Goal: Share content

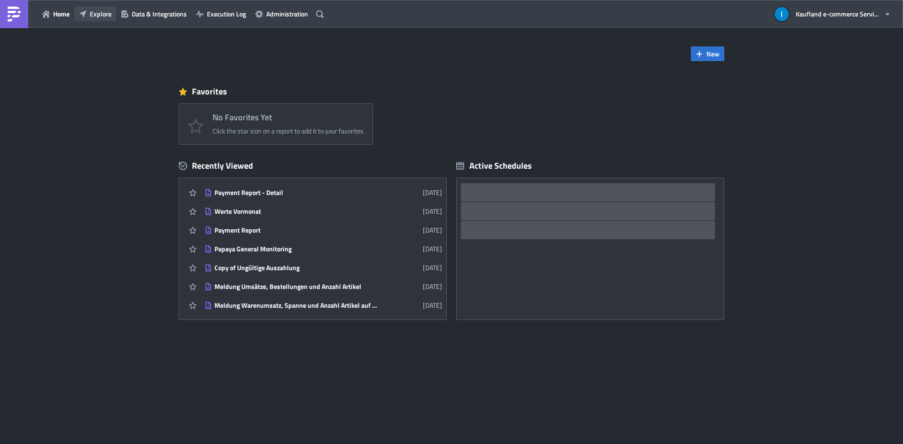
click at [97, 12] on span "Explore" at bounding box center [101, 14] width 22 height 10
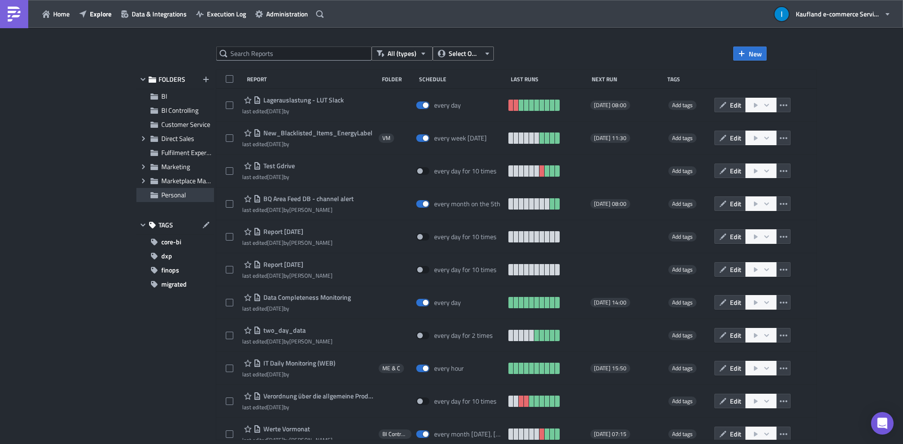
click at [177, 196] on span "Personal" at bounding box center [173, 195] width 24 height 10
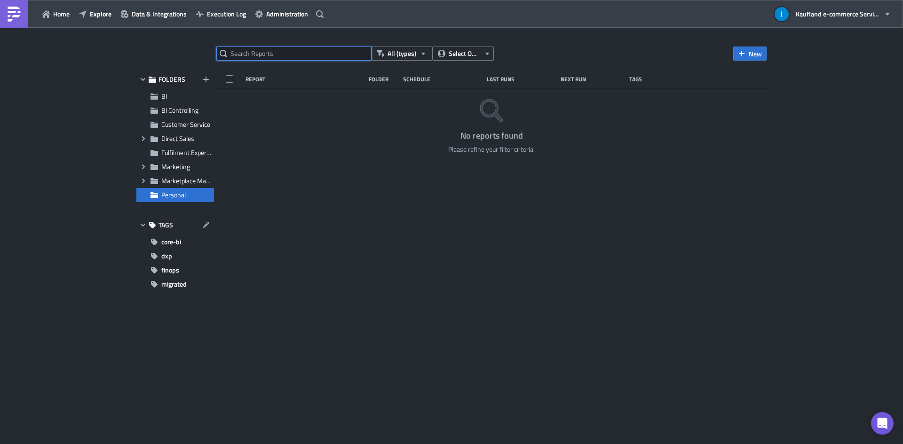
click at [262, 56] on input "text" at bounding box center [293, 54] width 155 height 14
click at [142, 180] on icon "Expand group" at bounding box center [144, 181] width 8 height 8
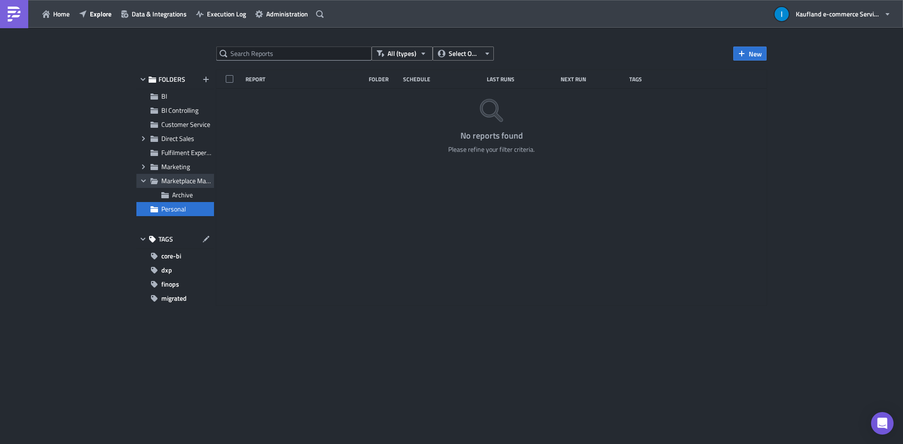
click at [142, 180] on icon "Collapse group" at bounding box center [144, 181] width 8 height 8
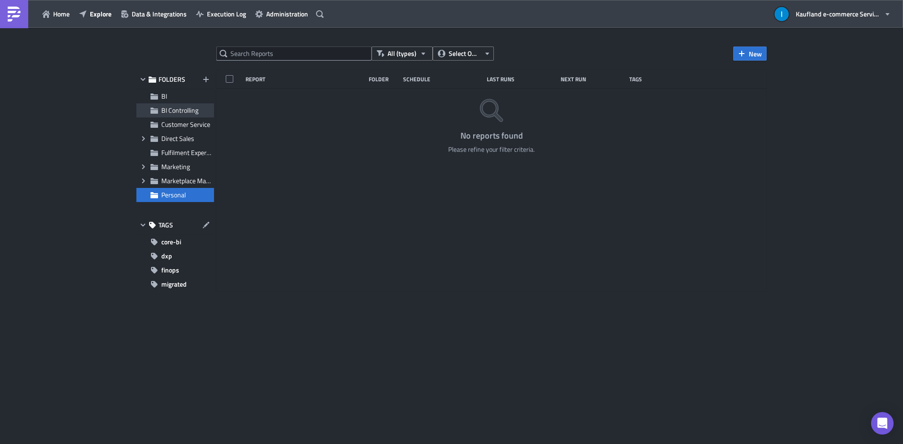
click at [165, 110] on span "BI Controlling" at bounding box center [179, 110] width 37 height 10
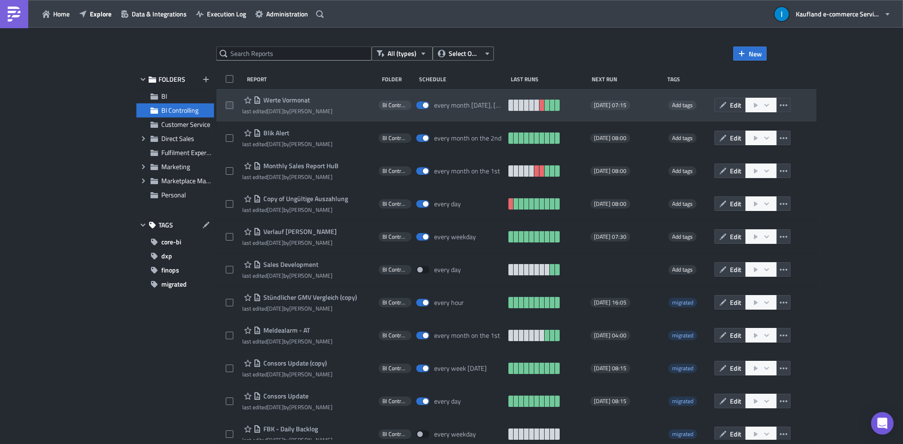
click at [228, 106] on span at bounding box center [230, 106] width 8 height 8
click at [228, 106] on input "checkbox" at bounding box center [231, 105] width 6 height 6
click at [228, 106] on span at bounding box center [230, 106] width 8 height 8
click at [228, 106] on input "checkbox" at bounding box center [231, 105] width 6 height 6
checkbox input "false"
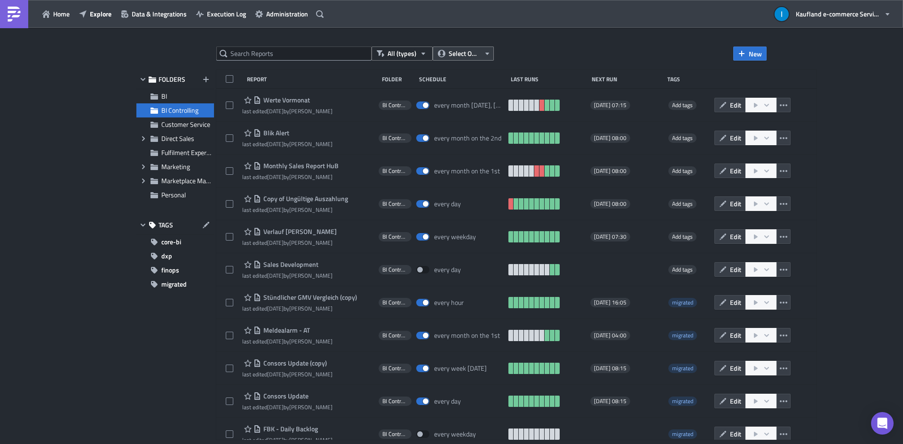
click at [479, 50] on span "Select Owner" at bounding box center [463, 53] width 31 height 10
click at [577, 34] on div "All (types) Select Owner New FOLDERS BI BI Controlling Customer Service Expand …" at bounding box center [451, 237] width 903 height 418
click at [190, 121] on span "Customer Service" at bounding box center [185, 124] width 49 height 10
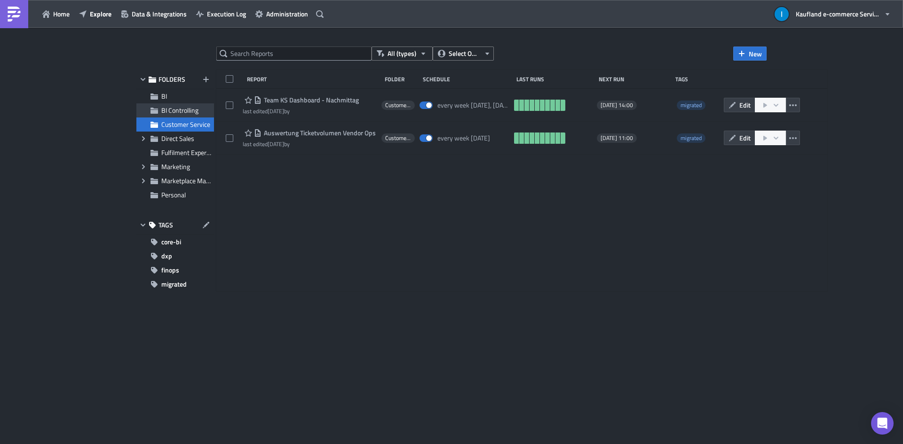
click at [191, 112] on span "BI Controlling" at bounding box center [179, 110] width 37 height 10
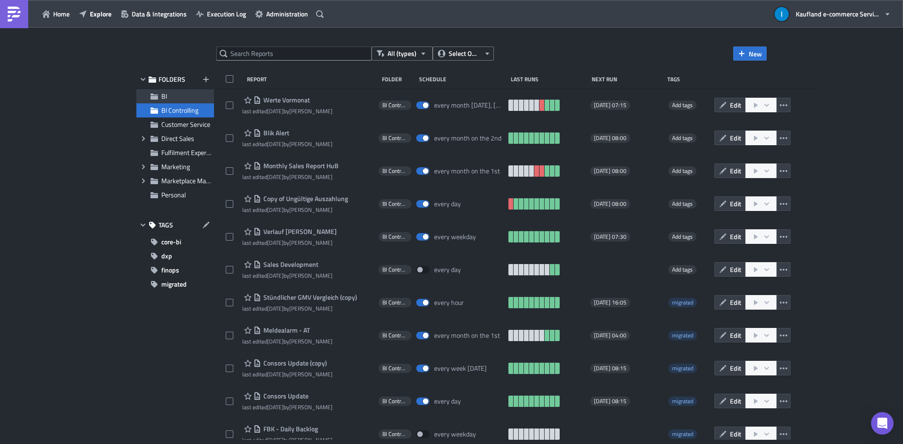
click at [178, 101] on div "BI" at bounding box center [175, 96] width 78 height 14
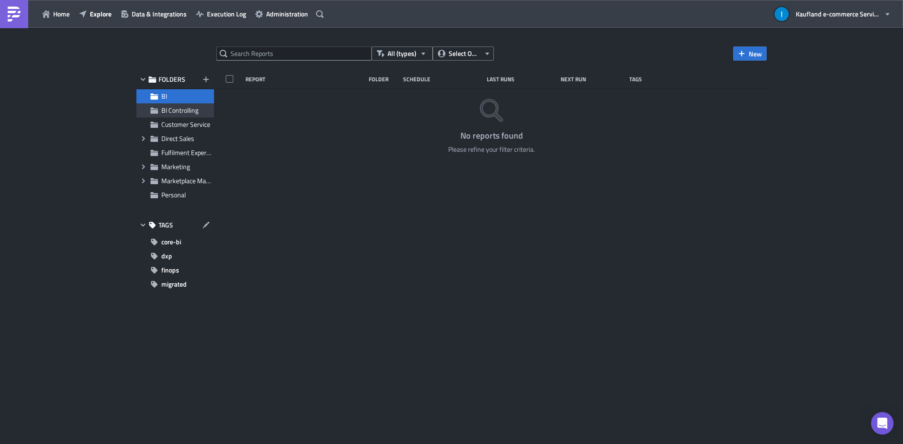
click at [177, 109] on span "BI Controlling" at bounding box center [179, 110] width 37 height 10
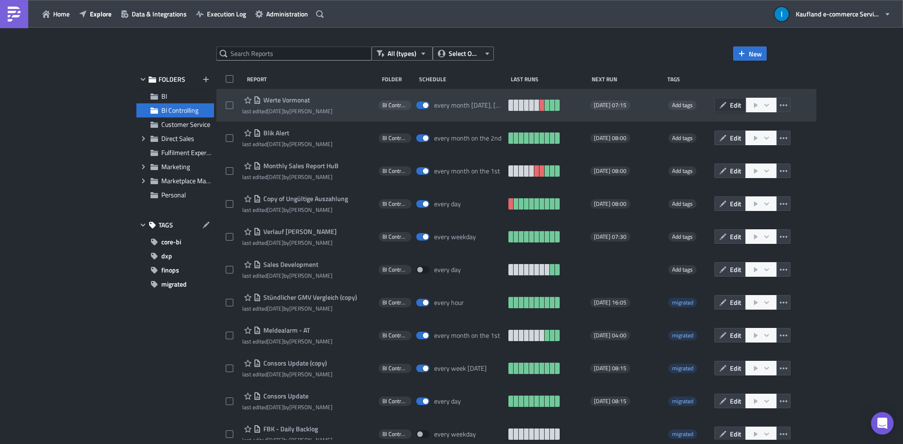
click at [741, 108] on span "Edit" at bounding box center [735, 105] width 11 height 10
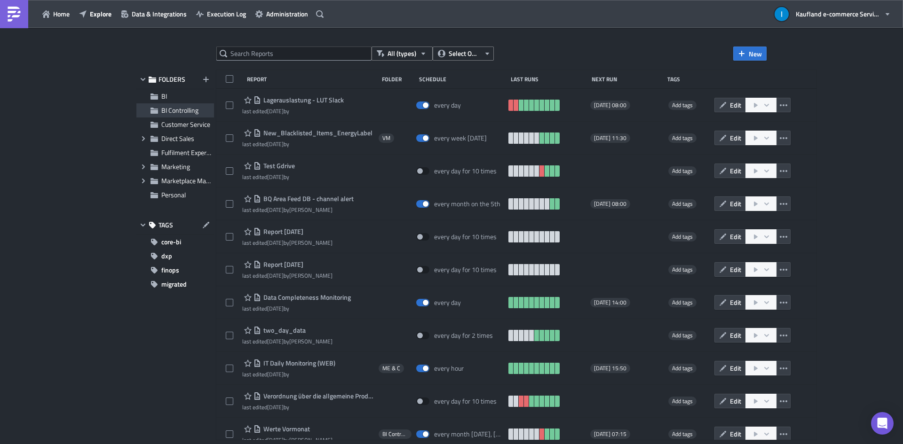
click at [168, 111] on span "BI Controlling" at bounding box center [179, 110] width 37 height 10
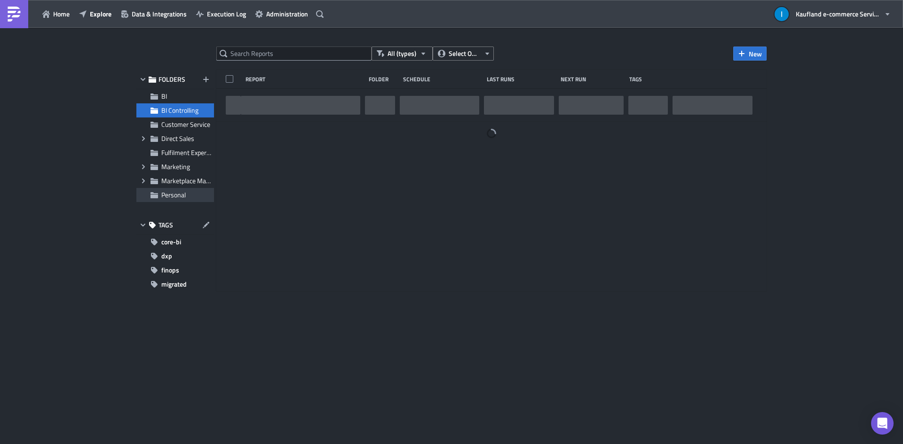
click at [180, 195] on span "Personal" at bounding box center [173, 195] width 24 height 10
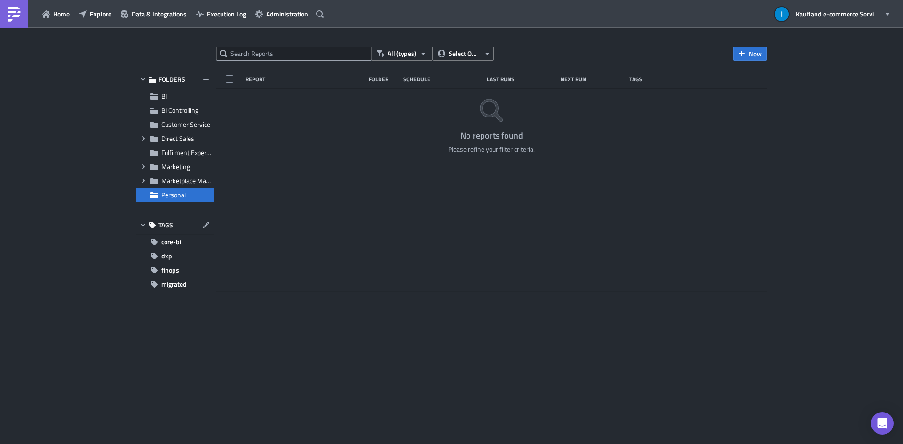
click at [170, 198] on span "Personal" at bounding box center [173, 195] width 24 height 10
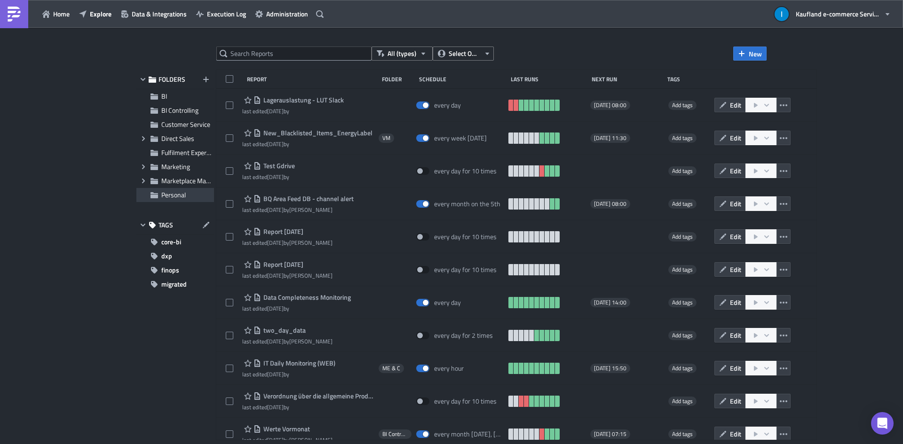
click at [172, 198] on span "Personal" at bounding box center [173, 195] width 24 height 10
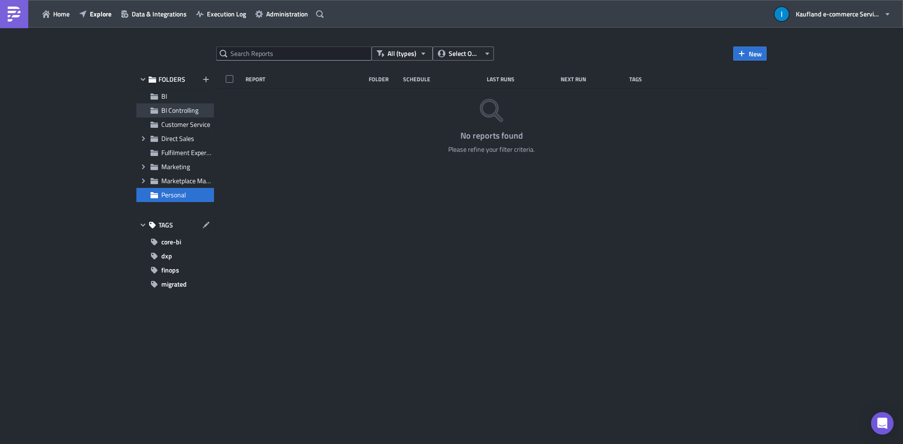
click at [187, 106] on span "BI Controlling" at bounding box center [179, 110] width 37 height 10
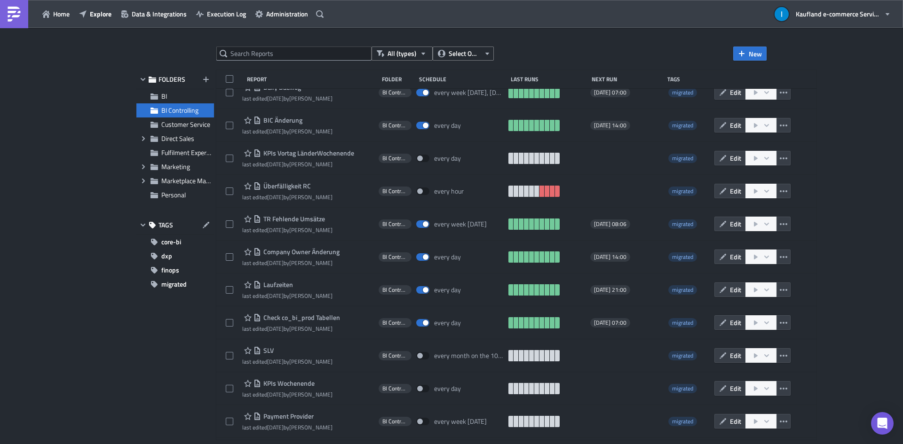
scroll to position [1165, 0]
click at [180, 193] on span "Personal" at bounding box center [173, 195] width 24 height 10
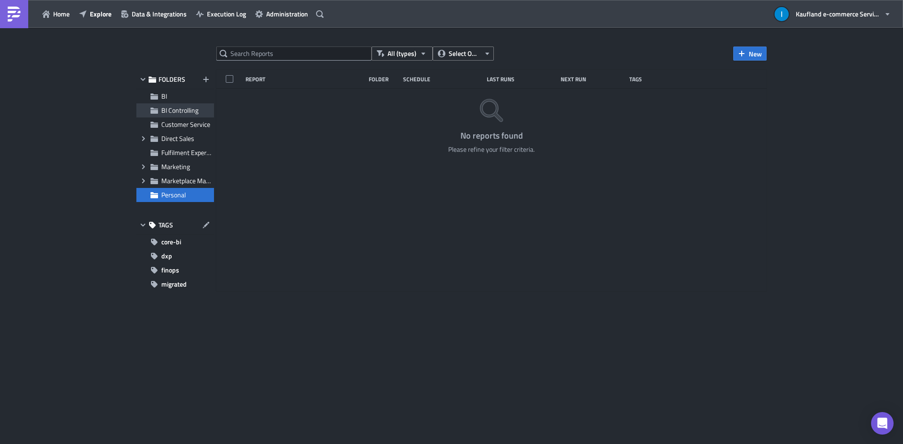
click at [173, 109] on span "BI Controlling" at bounding box center [179, 110] width 37 height 10
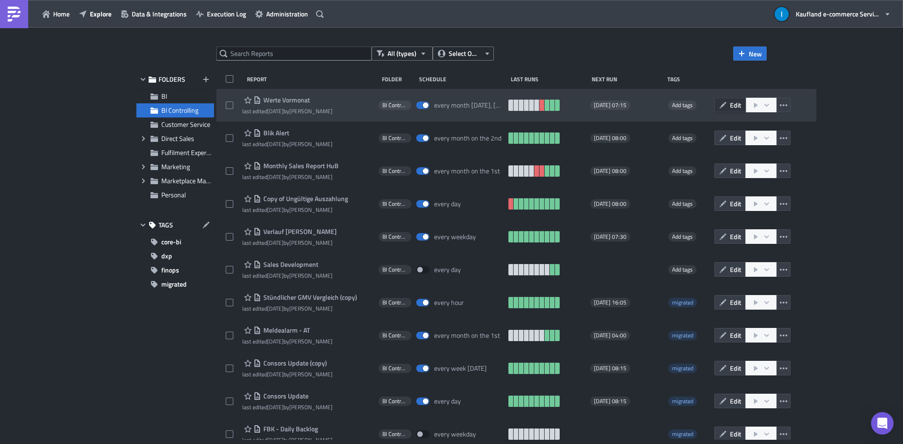
click at [741, 107] on span "Edit" at bounding box center [735, 105] width 11 height 10
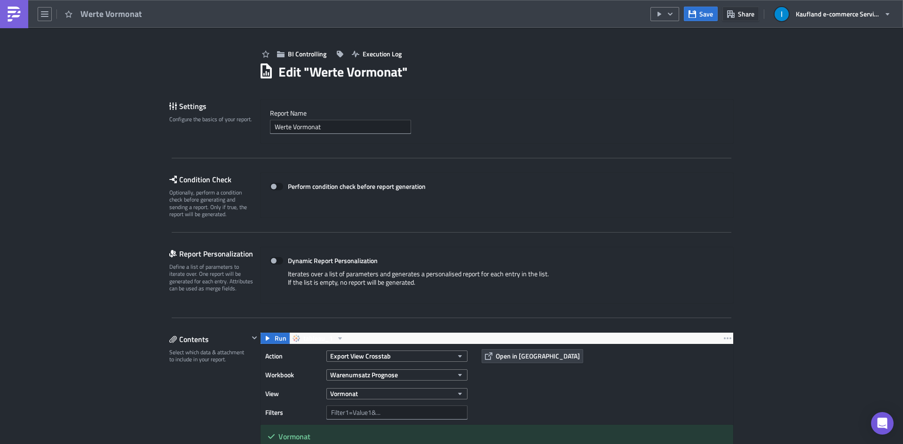
click at [753, 16] on span "Share" at bounding box center [746, 14] width 16 height 10
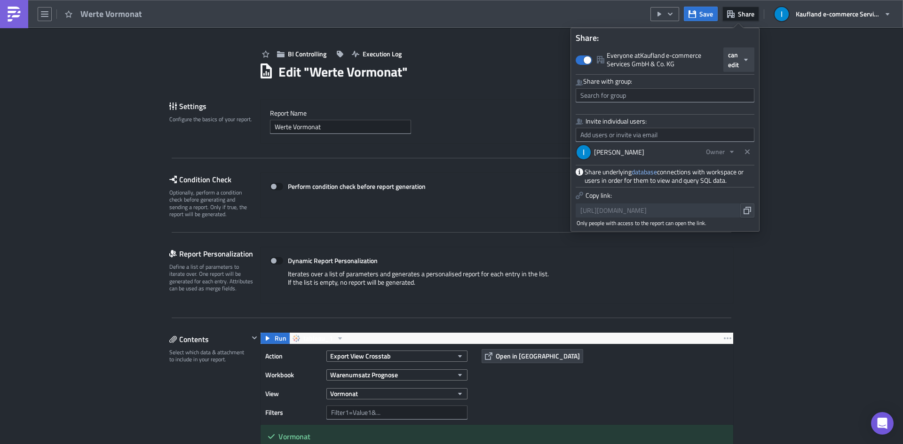
click at [749, 53] on button "can edit" at bounding box center [738, 59] width 31 height 24
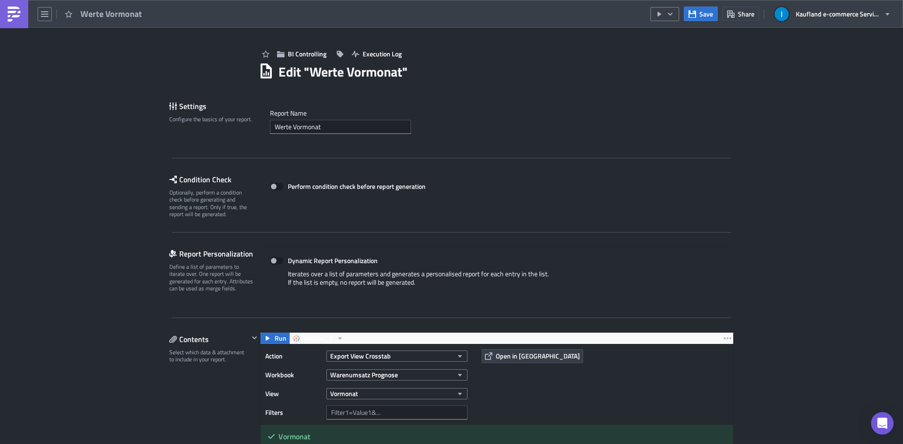
click at [747, 13] on span "Share" at bounding box center [746, 14] width 16 height 10
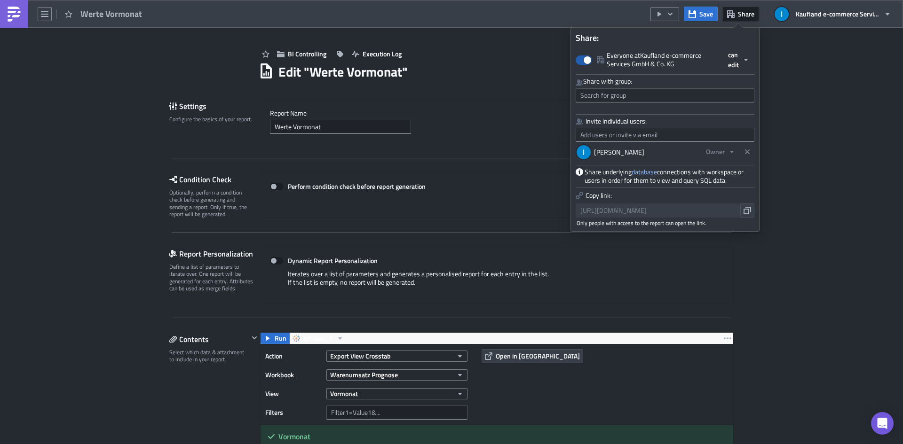
click at [642, 61] on label "Everyone at [GEOGRAPHIC_DATA] e-commerce Services GmbH & Co. KG" at bounding box center [649, 59] width 148 height 17
click at [583, 59] on input "Everyone at [GEOGRAPHIC_DATA] e-commerce Services GmbH & Co. KG" at bounding box center [580, 56] width 6 height 6
click at [643, 61] on label "Everyone at [GEOGRAPHIC_DATA] e-commerce Services GmbH & Co. KG" at bounding box center [649, 59] width 148 height 17
click at [583, 59] on input "Everyone at [GEOGRAPHIC_DATA] e-commerce Services GmbH & Co. KG" at bounding box center [580, 56] width 6 height 6
checkbox input "true"
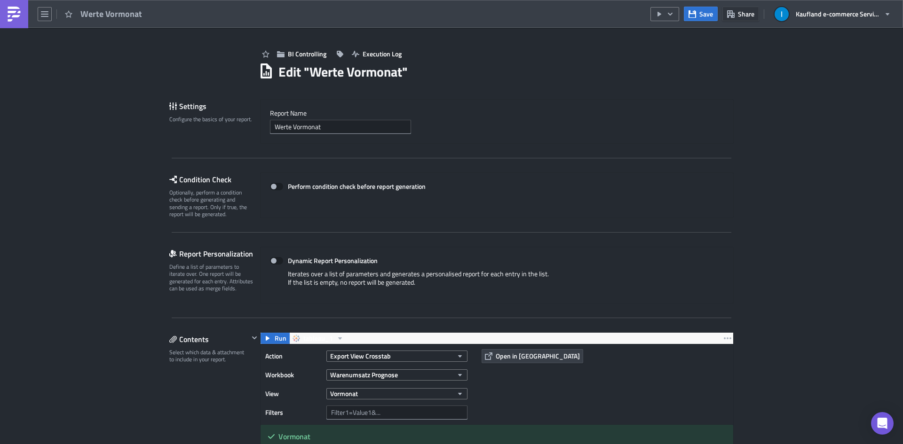
click at [742, 10] on span "Share" at bounding box center [746, 14] width 16 height 10
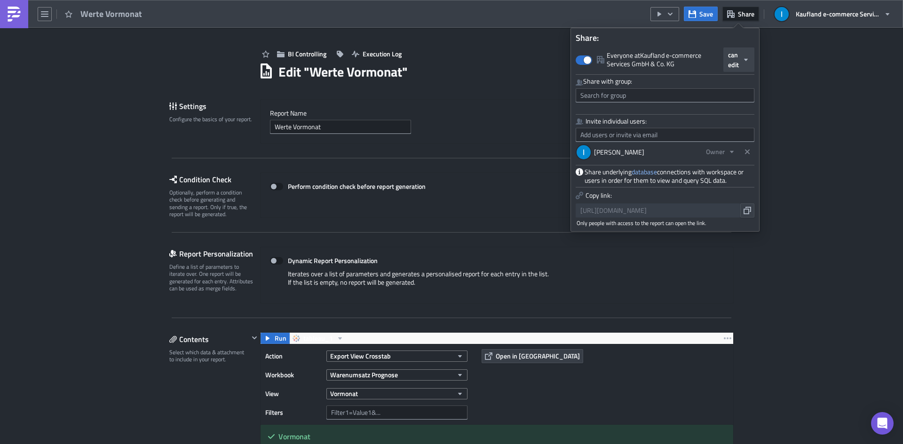
click at [746, 61] on icon "button" at bounding box center [746, 60] width 4 height 2
